Goal: Check status: Check status

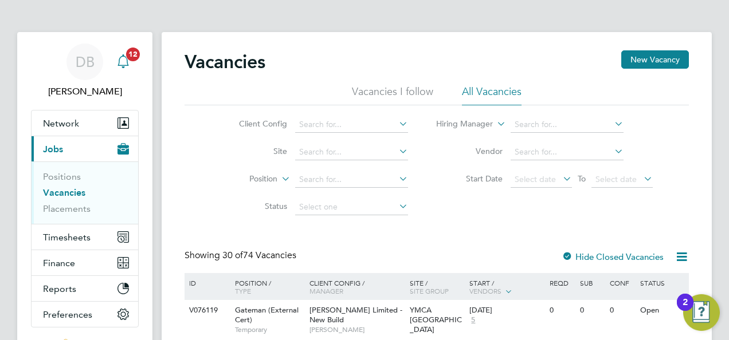
click at [129, 66] on icon "Main navigation" at bounding box center [123, 61] width 14 height 14
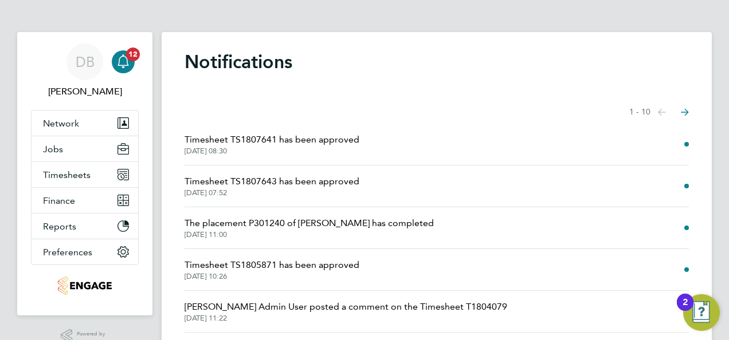
click at [308, 143] on span "Timesheet TS1807641 has been approved" at bounding box center [271, 140] width 175 height 14
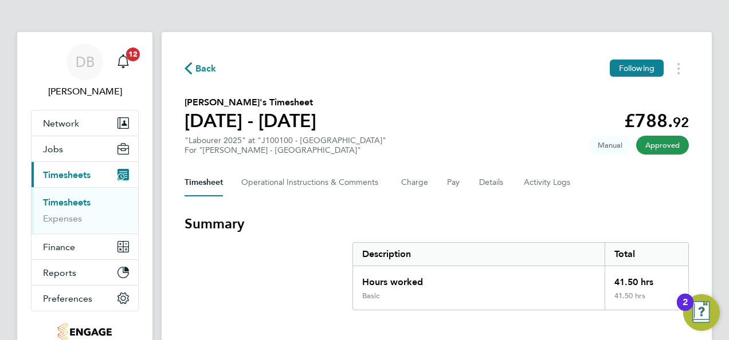
click at [200, 68] on span "Back" at bounding box center [205, 69] width 21 height 14
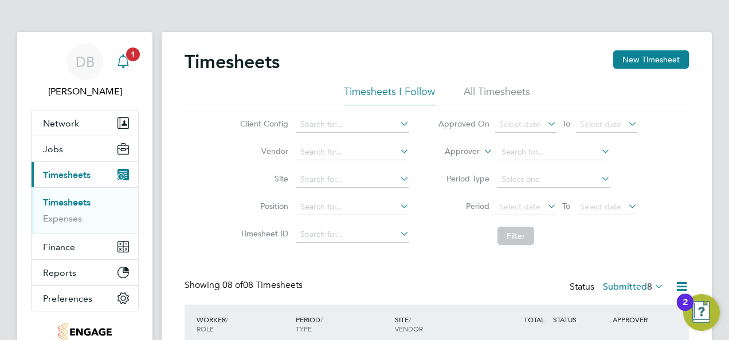
click at [124, 59] on icon "Main navigation" at bounding box center [123, 61] width 14 height 14
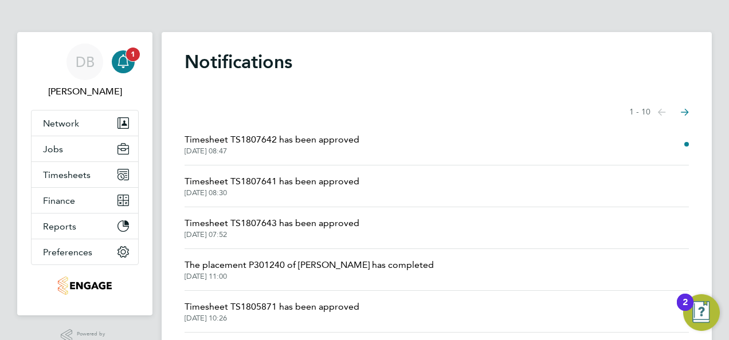
click at [125, 63] on icon "Main navigation" at bounding box center [123, 61] width 14 height 14
click at [126, 59] on icon "Main navigation" at bounding box center [123, 61] width 14 height 14
click at [265, 142] on span "Timesheet TS1807642 has been approved" at bounding box center [271, 140] width 175 height 14
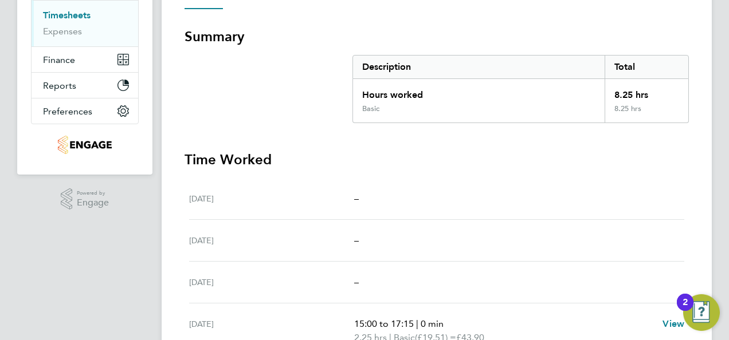
scroll to position [417, 0]
